Goal: Transaction & Acquisition: Purchase product/service

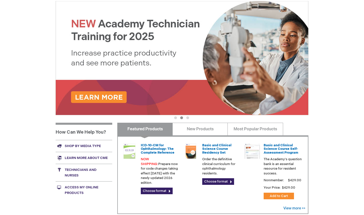
scroll to position [82, 0]
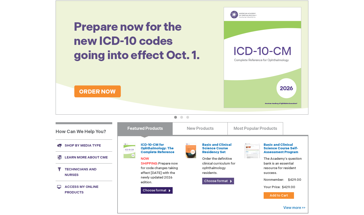
click at [222, 182] on link "Choose format" at bounding box center [218, 180] width 32 height 7
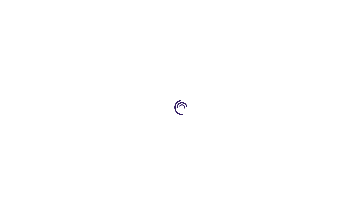
type input "0"
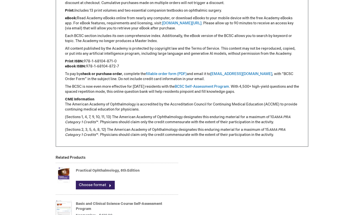
scroll to position [228, 0]
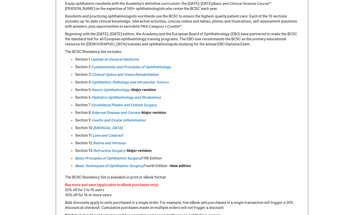
click at [187, 86] on ul "Section 1: Update on General Medicine Section 2: Fundamentals and Principles of…" at bounding box center [182, 112] width 234 height 111
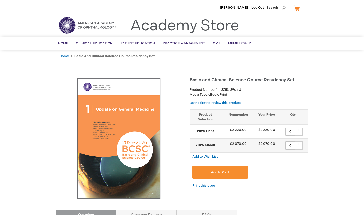
scroll to position [0, 0]
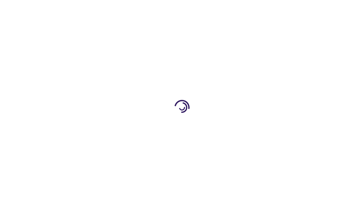
type input "0"
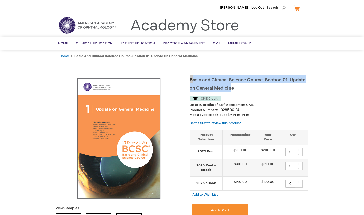
drag, startPoint x: 190, startPoint y: 78, endPoint x: 242, endPoint y: 87, distance: 52.6
click at [242, 87] on h1 "Basic and Clinical Science Course, Section 01: Update on General Medicine" at bounding box center [249, 83] width 119 height 17
click at [212, 81] on span "Basic and Clinical Science Course, Section 01: Update on General Medicine" at bounding box center [248, 84] width 116 height 14
drag, startPoint x: 190, startPoint y: 79, endPoint x: 260, endPoint y: 89, distance: 70.1
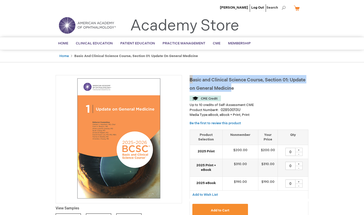
click at [236, 79] on span "Basic and Clinical Science Course, Section 01: Update on General Medicine" at bounding box center [248, 84] width 116 height 14
drag, startPoint x: 190, startPoint y: 80, endPoint x: 235, endPoint y: 88, distance: 46.0
click at [235, 88] on h1 "Basic and Clinical Science Course, Section 01: Update on General Medicine" at bounding box center [249, 83] width 119 height 17
drag, startPoint x: 188, startPoint y: 76, endPoint x: 234, endPoint y: 88, distance: 47.2
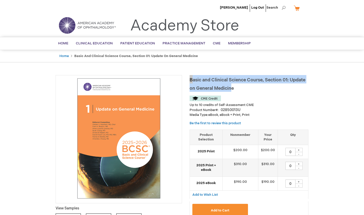
click at [223, 85] on h1 "Basic and Clinical Science Course, Section 01: Update on General Medicine" at bounding box center [249, 83] width 119 height 17
drag, startPoint x: 191, startPoint y: 79, endPoint x: 238, endPoint y: 92, distance: 49.2
click at [238, 92] on div "Basic and Clinical Science Course, Section 01: Update on General Medicine Up to…" at bounding box center [249, 156] width 119 height 162
copy div "Basic and Clinical Science Course, Section 01: Update on General Medicine"
